Goal: Information Seeking & Learning: Learn about a topic

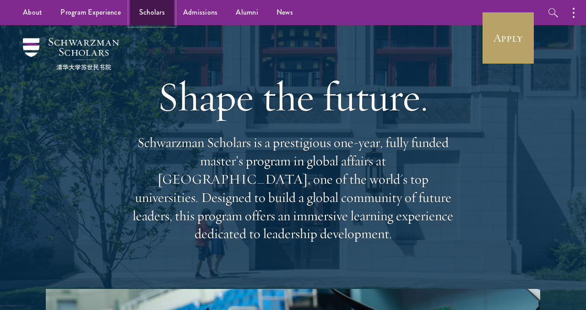
click at [140, 11] on link "Scholars" at bounding box center [152, 12] width 44 height 25
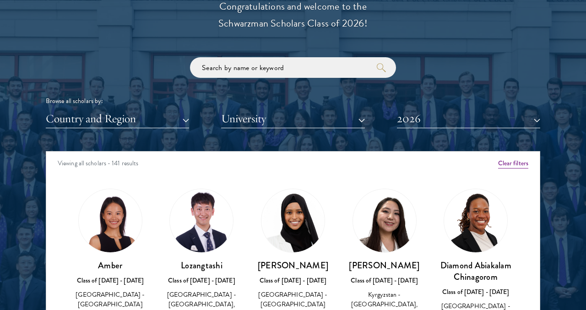
scroll to position [1168, 0]
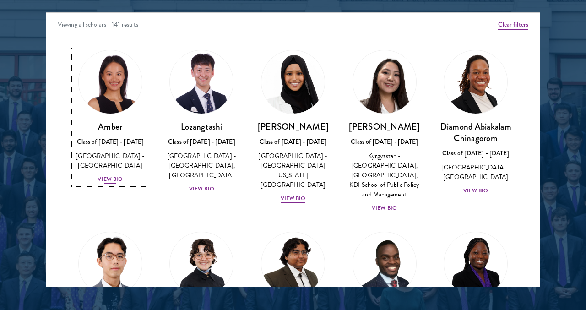
click at [113, 175] on div "View Bio" at bounding box center [109, 179] width 25 height 9
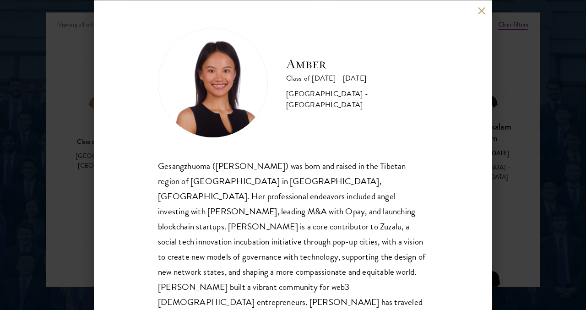
click at [480, 9] on button at bounding box center [481, 11] width 8 height 8
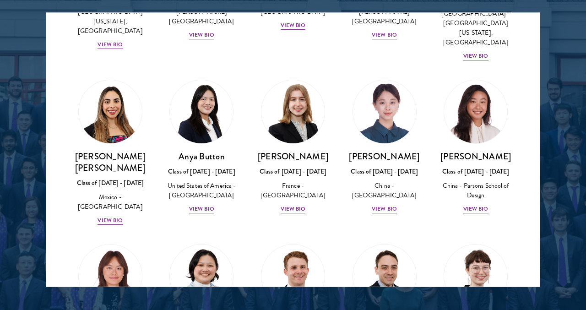
scroll to position [680, 0]
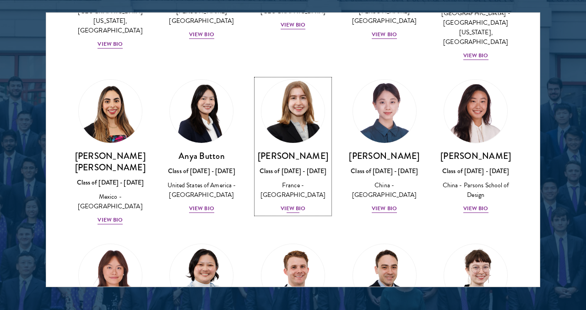
click at [291, 204] on div "View Bio" at bounding box center [293, 208] width 25 height 9
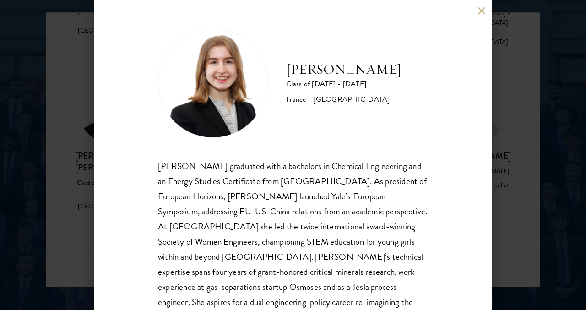
scroll to position [42, 0]
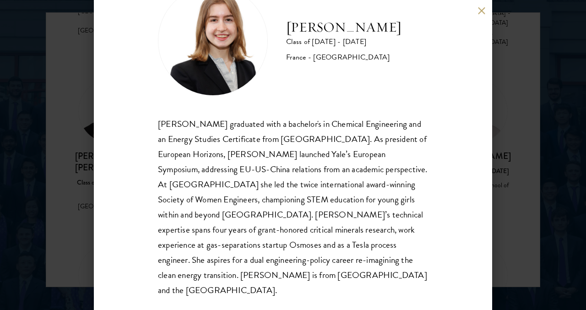
click at [530, 190] on div "[PERSON_NAME] Class of [DATE] - [DATE] [GEOGRAPHIC_DATA] - [GEOGRAPHIC_DATA] [P…" at bounding box center [293, 155] width 586 height 310
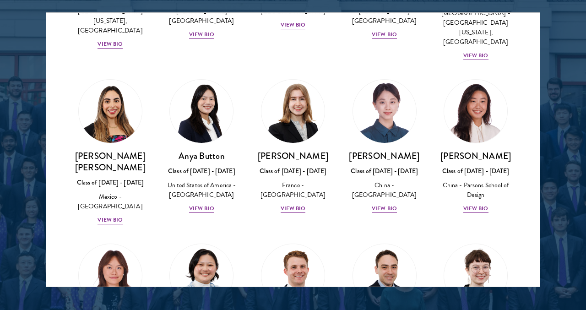
click at [481, 7] on div "Scholar Directory Congratulations and welcome to the Schwarzman Scholars Class …" at bounding box center [293, 54] width 494 height 465
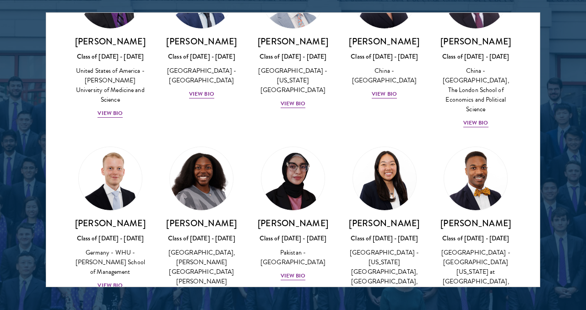
scroll to position [1722, 0]
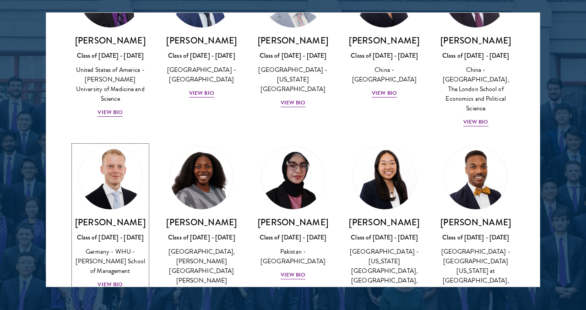
click at [108, 280] on div "View Bio" at bounding box center [109, 284] width 25 height 9
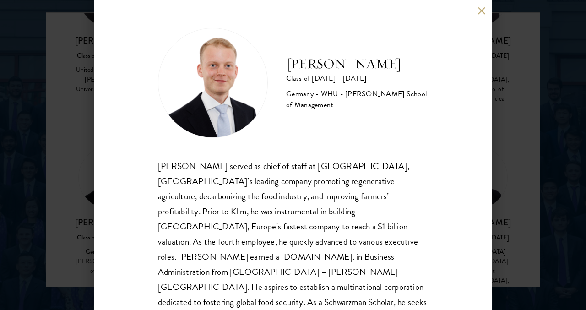
scroll to position [27, 0]
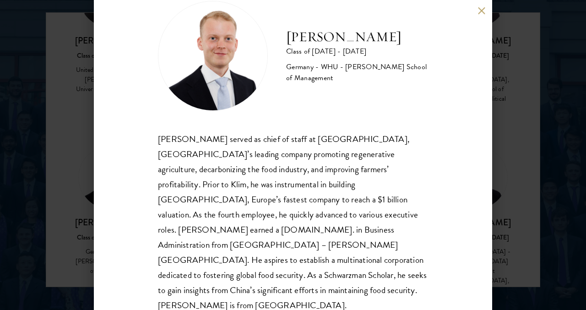
click at [472, 13] on div "[PERSON_NAME] Class of [DATE] - [DATE] [GEOGRAPHIC_DATA] - [GEOGRAPHIC_DATA] - …" at bounding box center [293, 155] width 398 height 310
click at [478, 14] on button at bounding box center [481, 11] width 8 height 8
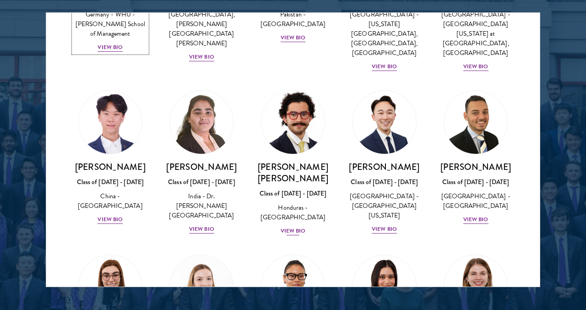
scroll to position [1894, 0]
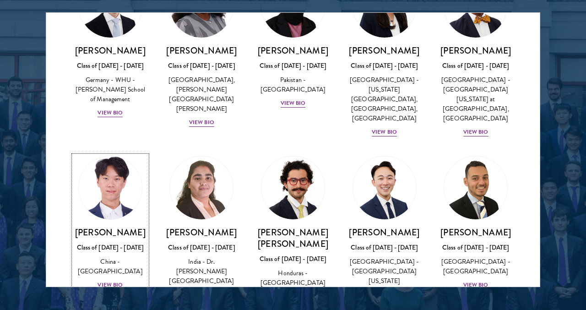
click at [108, 281] on div "View Bio" at bounding box center [109, 285] width 25 height 9
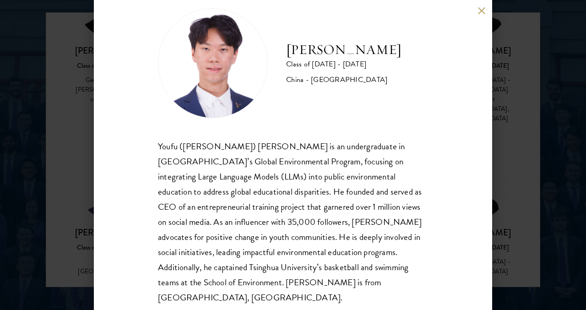
scroll to position [27, 0]
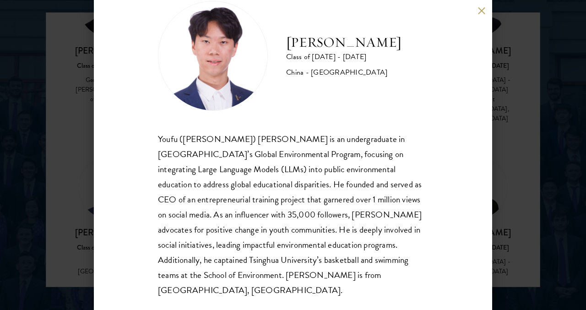
click at [484, 12] on button at bounding box center [481, 11] width 8 height 8
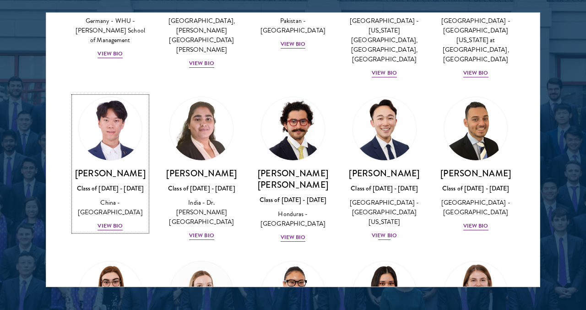
scroll to position [2078, 0]
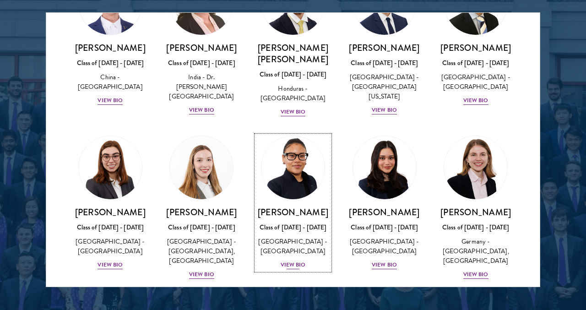
click at [294, 260] on div "View Bio" at bounding box center [293, 264] width 25 height 9
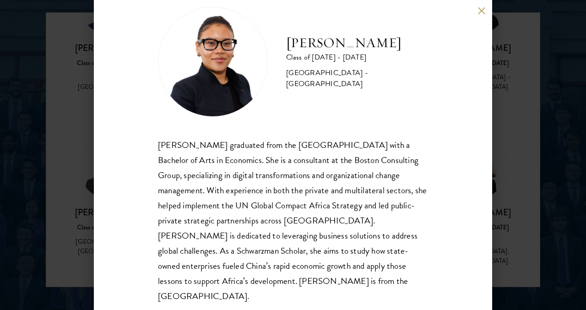
scroll to position [27, 0]
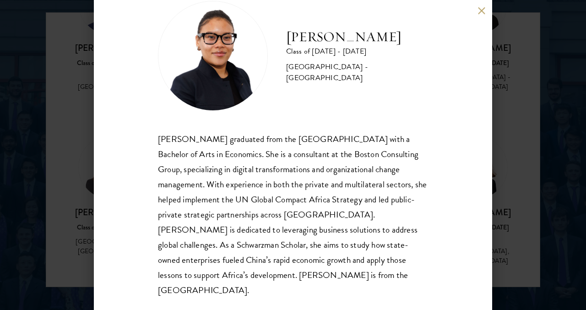
click at [479, 11] on button at bounding box center [481, 11] width 8 height 8
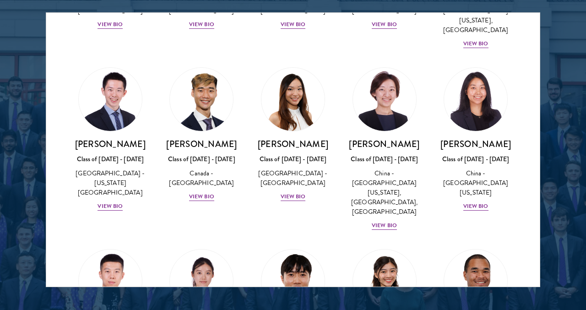
scroll to position [2608, 0]
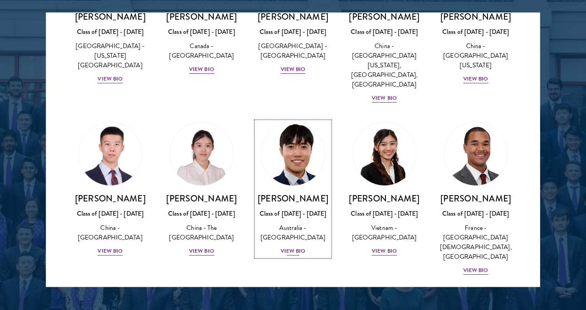
click at [289, 247] on div "View Bio" at bounding box center [293, 251] width 25 height 9
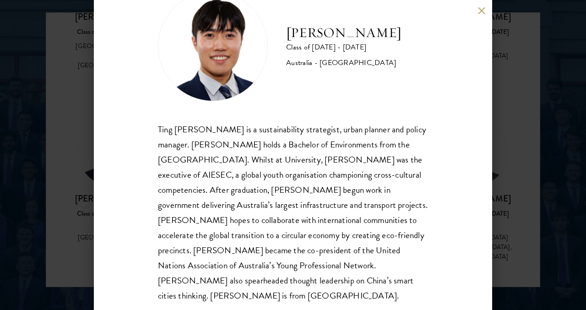
scroll to position [42, 0]
